Goal: Transaction & Acquisition: Book appointment/travel/reservation

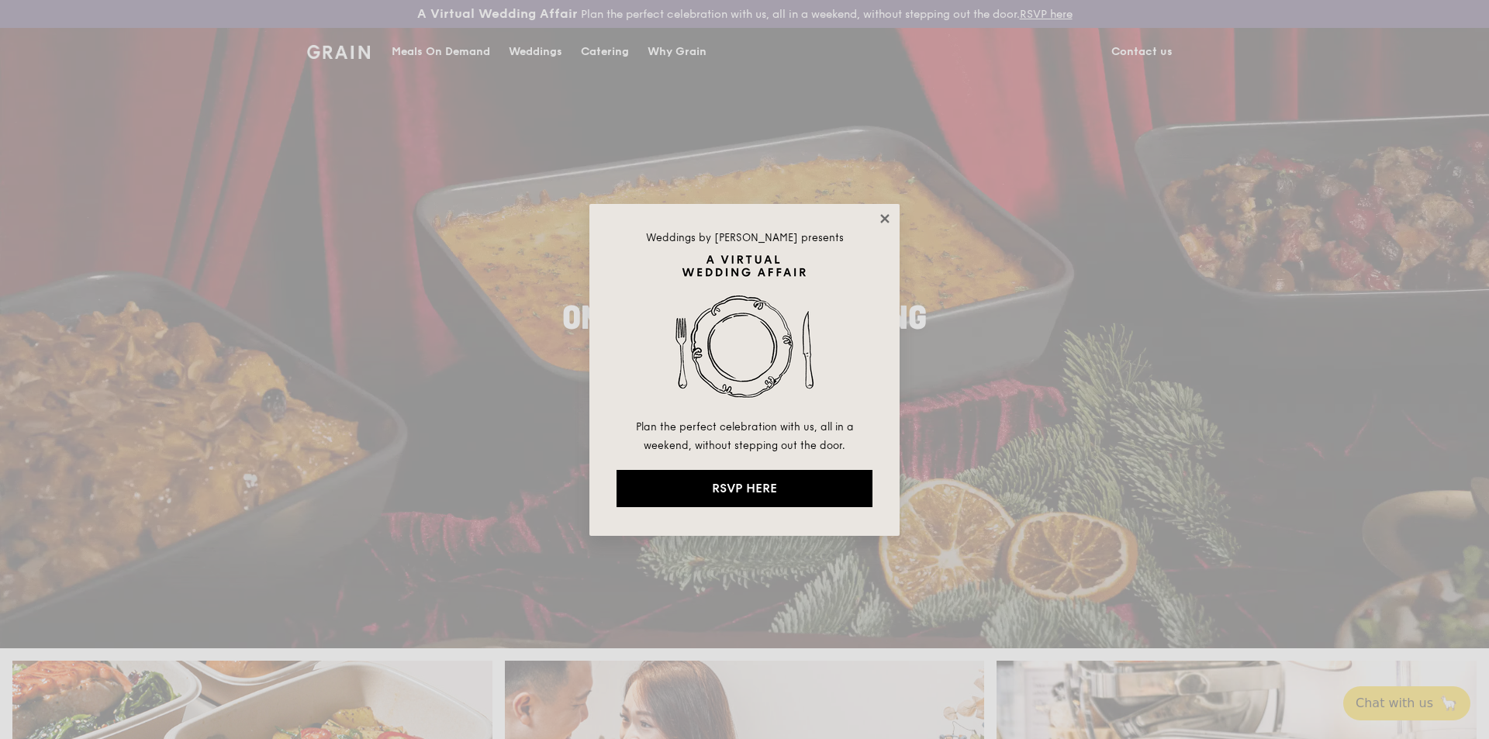
click at [883, 221] on icon at bounding box center [884, 218] width 9 height 9
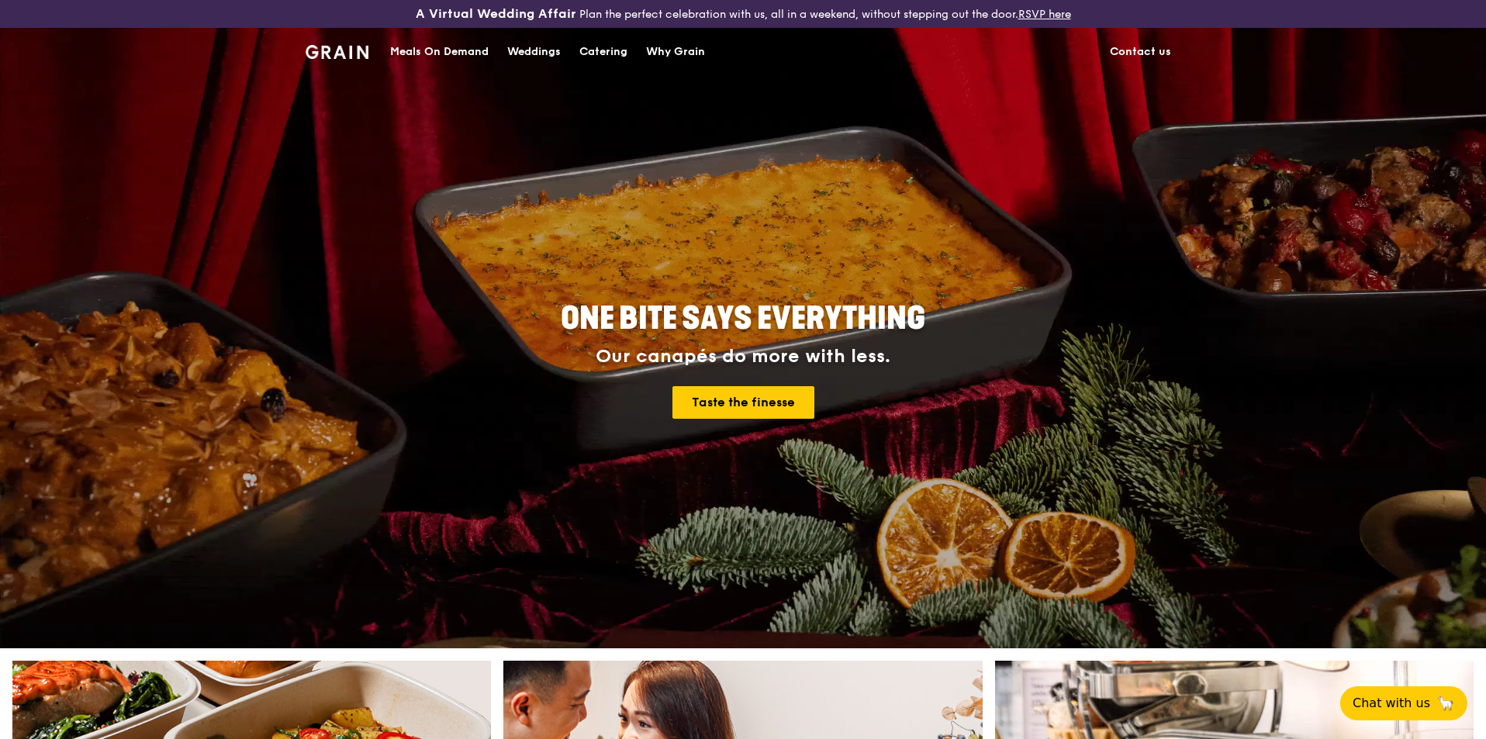
click at [595, 49] on div "Catering" at bounding box center [603, 52] width 48 height 47
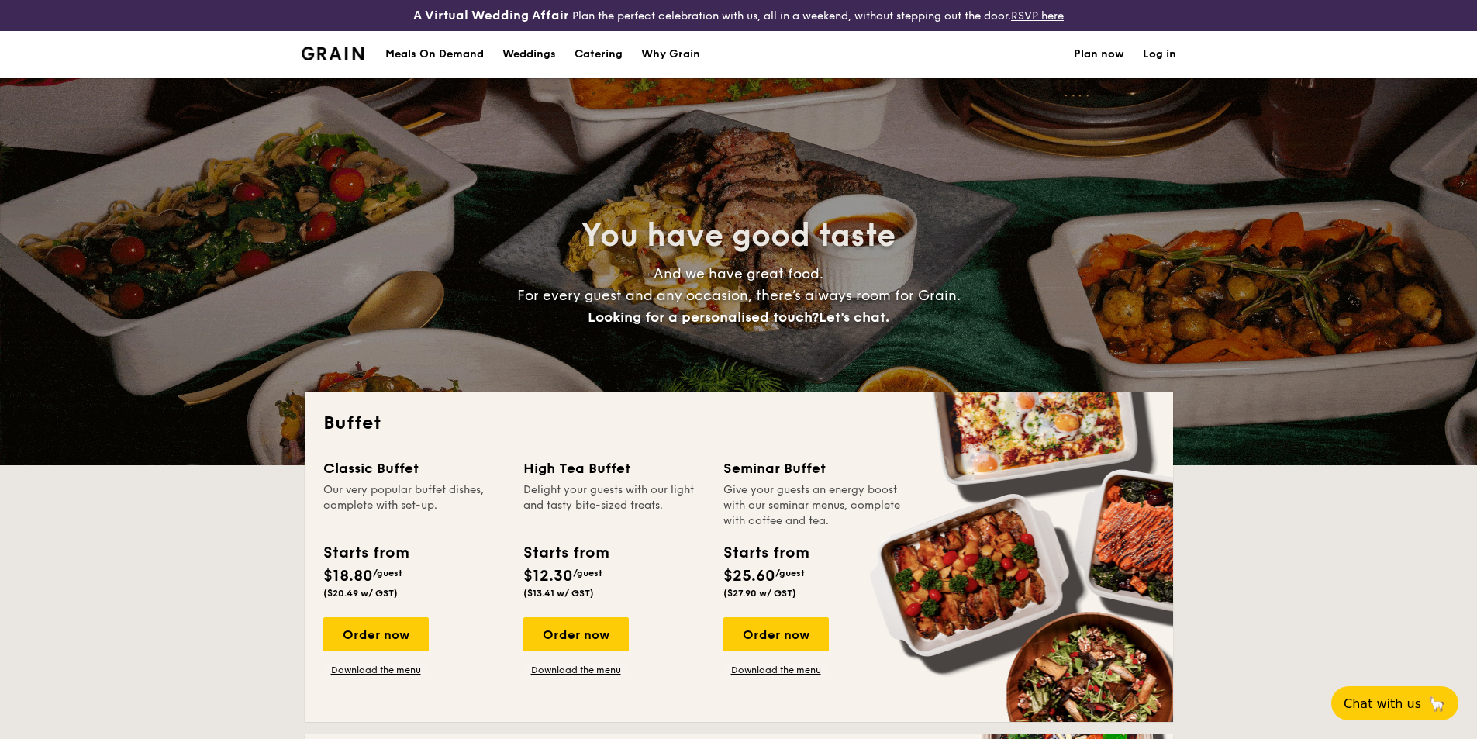
select select
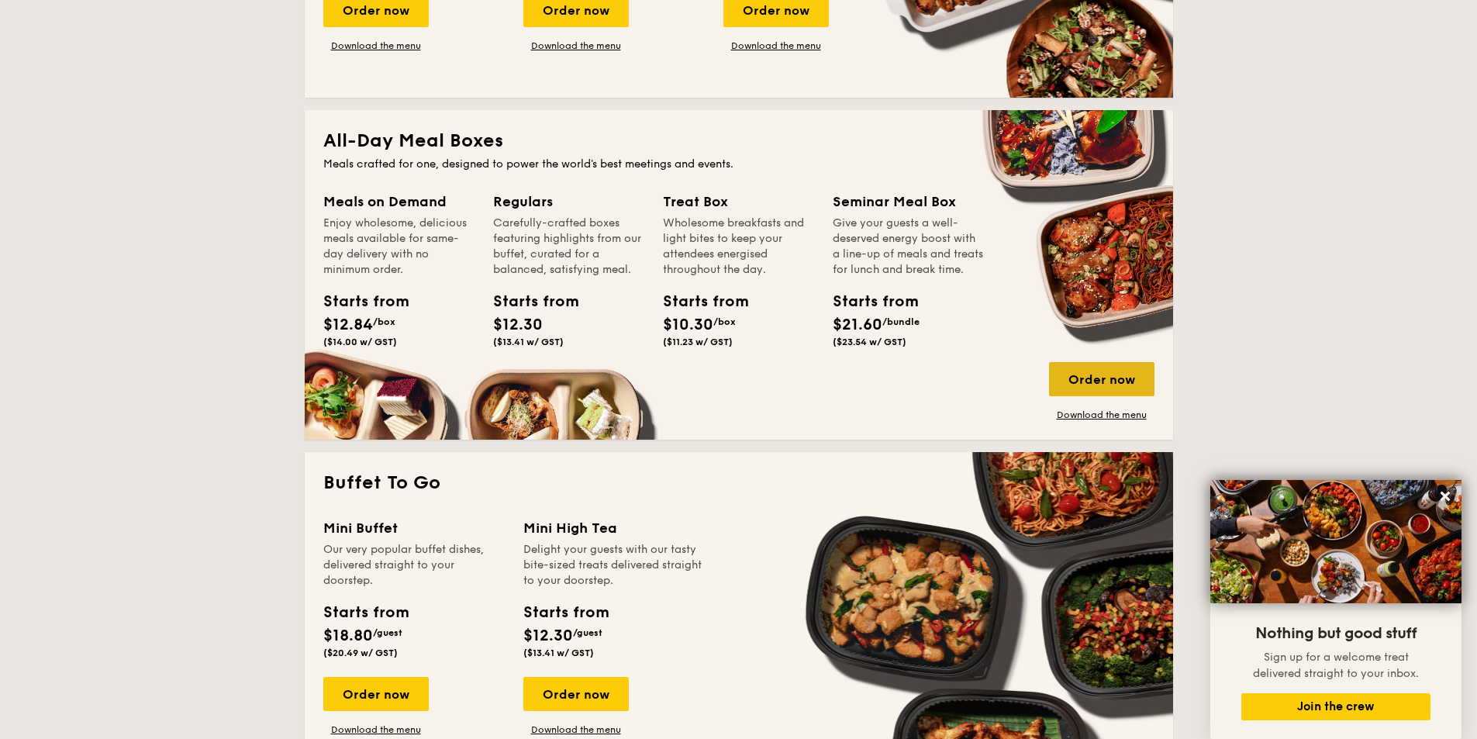
scroll to position [620, 0]
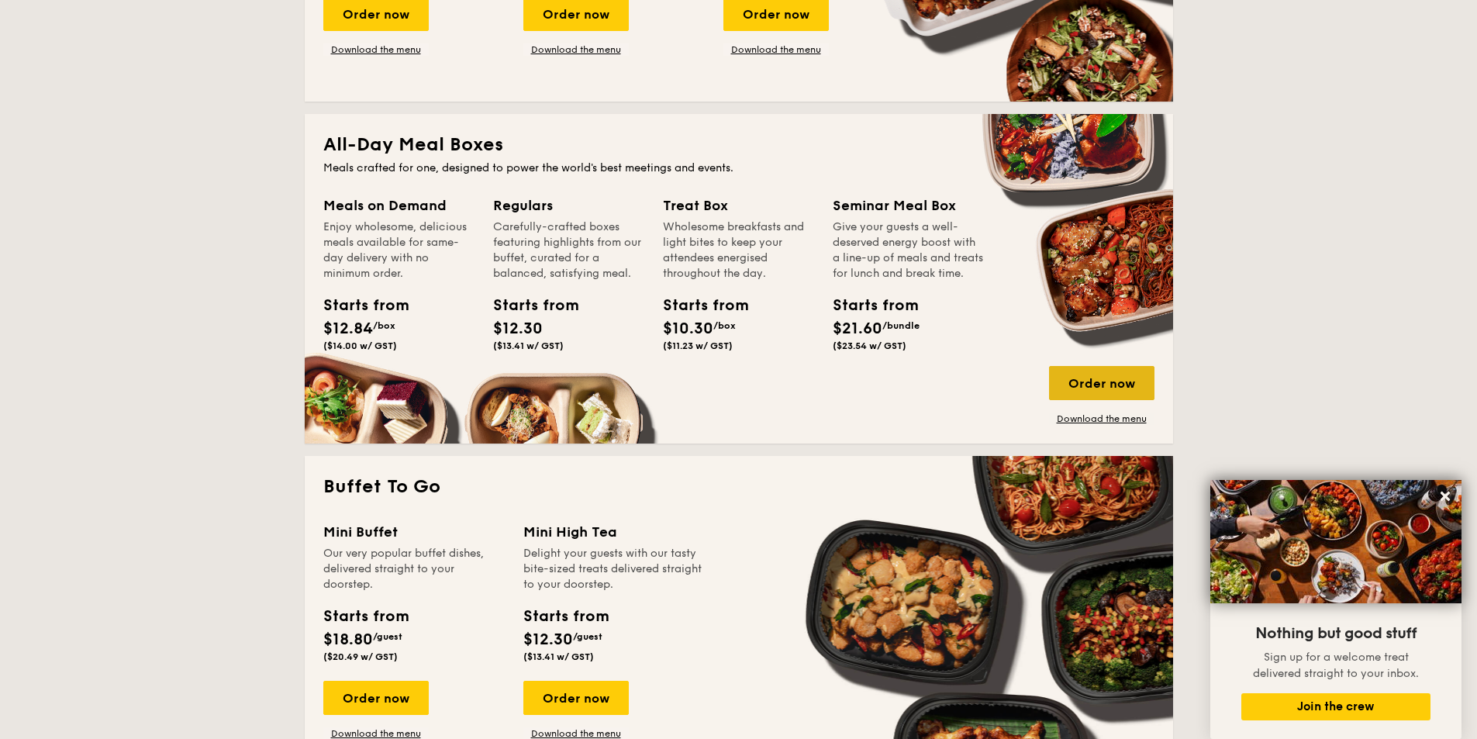
click at [1126, 388] on div "Order now" at bounding box center [1101, 383] width 105 height 34
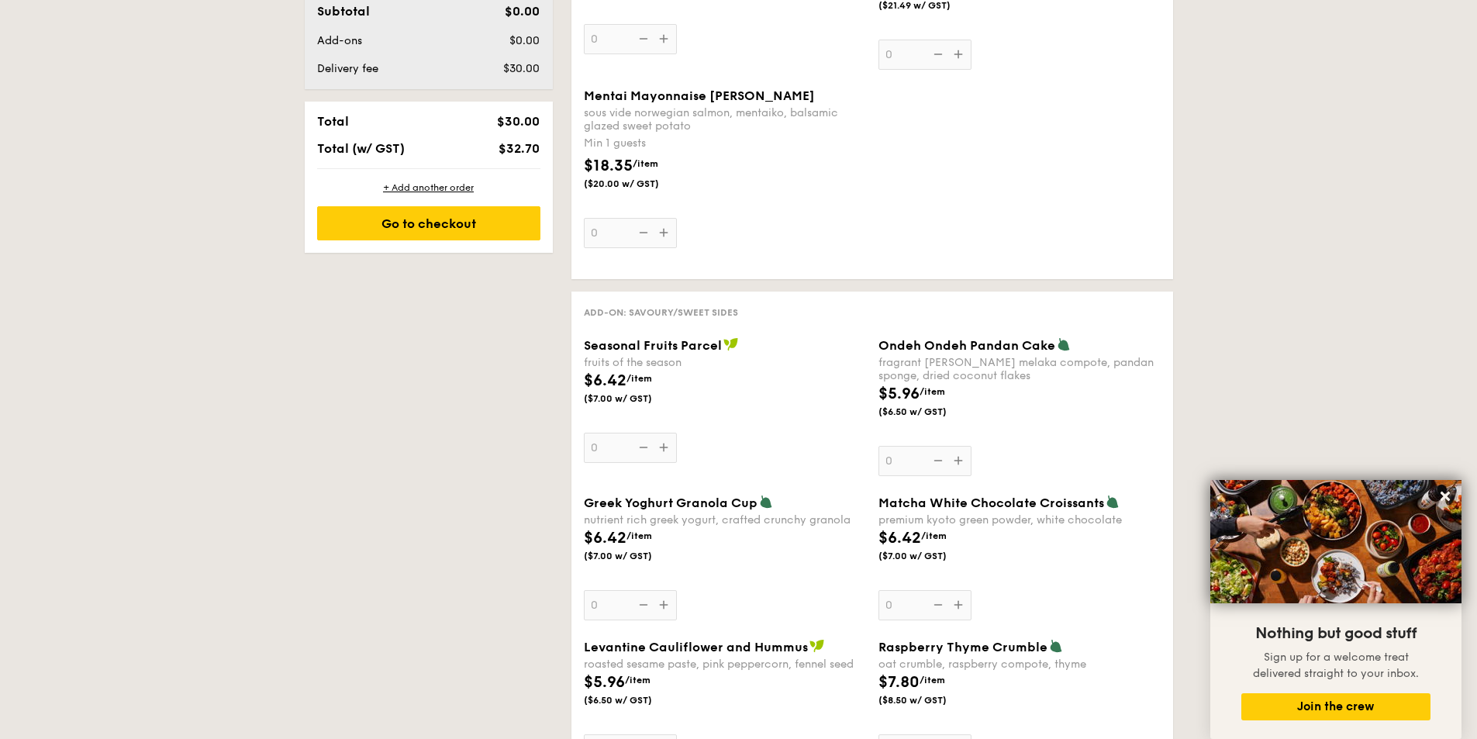
scroll to position [1086, 0]
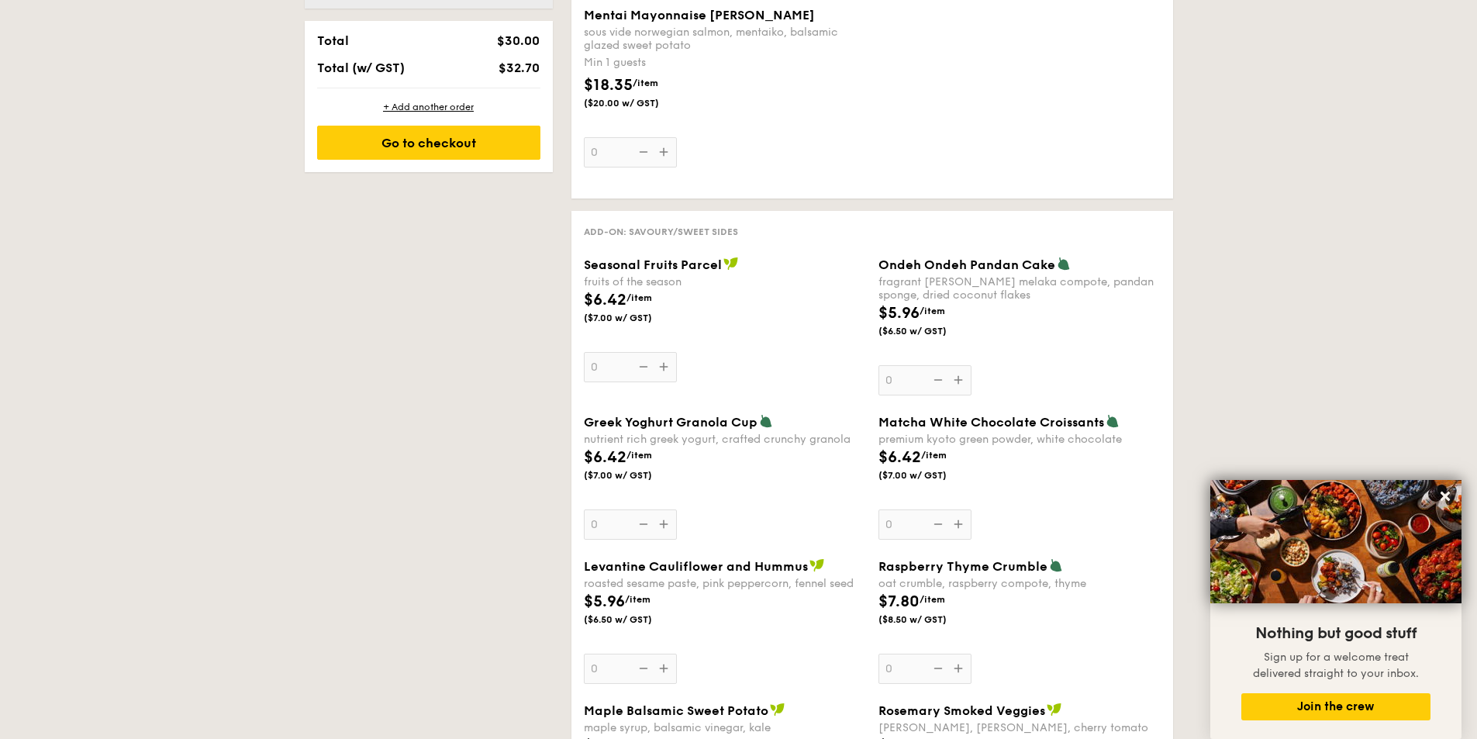
select select
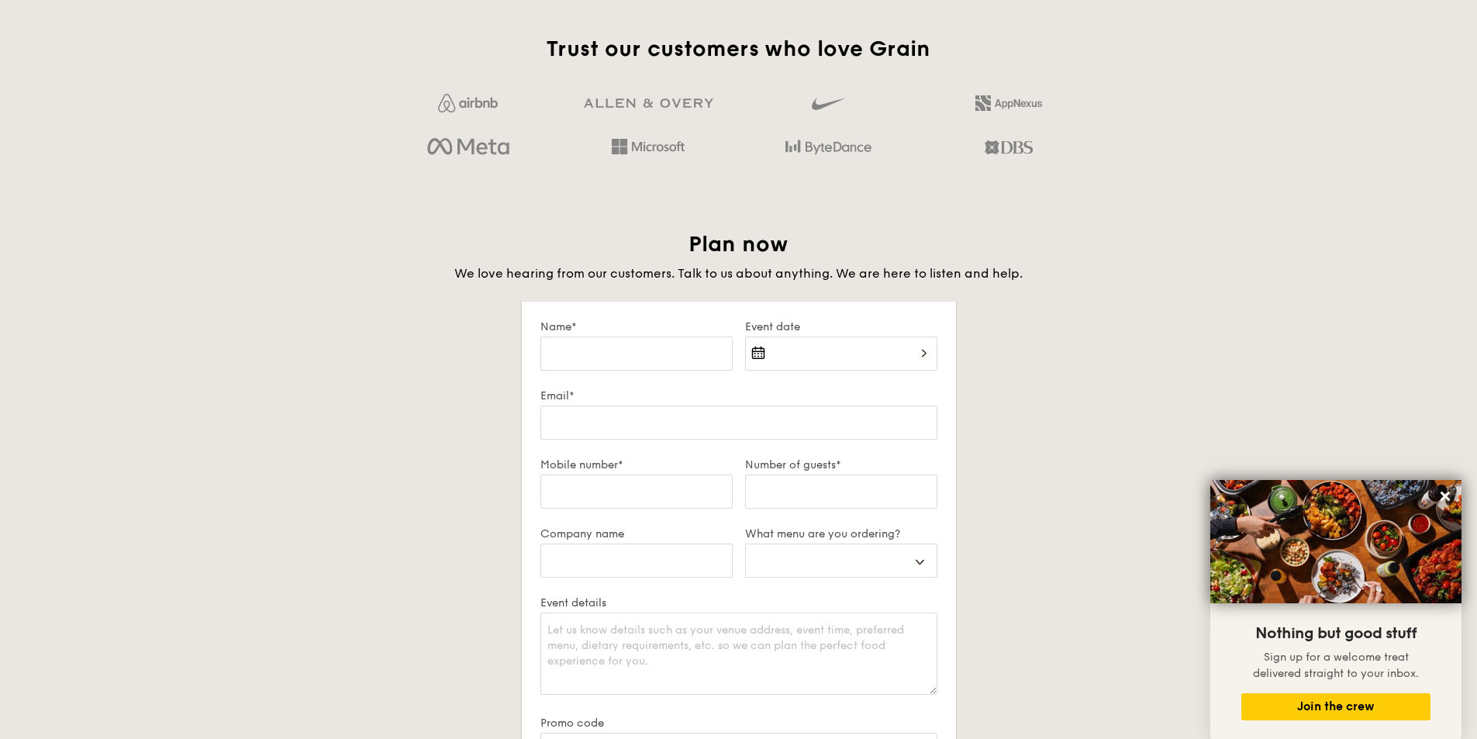
scroll to position [2004, 0]
